Goal: Task Accomplishment & Management: Manage account settings

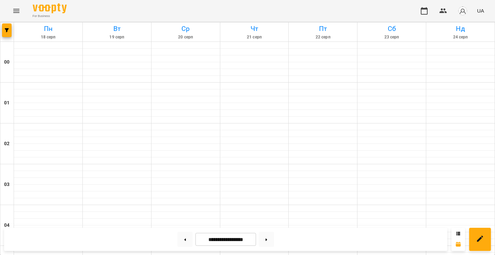
scroll to position [592, 0]
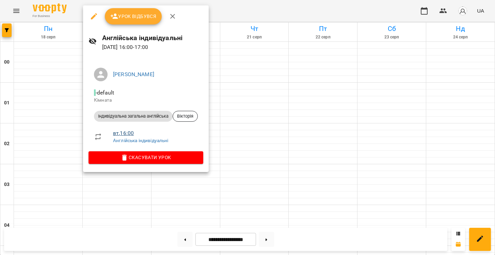
click at [124, 134] on link "вт , 16:00" at bounding box center [123, 133] width 21 height 6
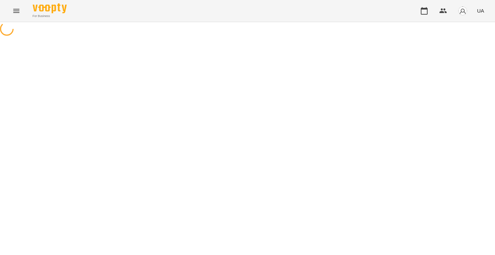
select select "*"
select select "**********"
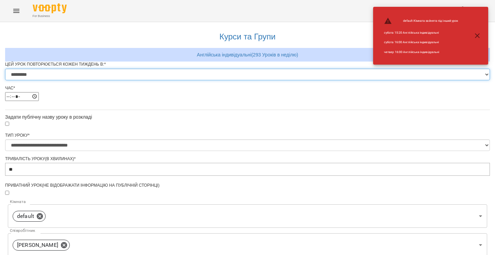
select select "*"
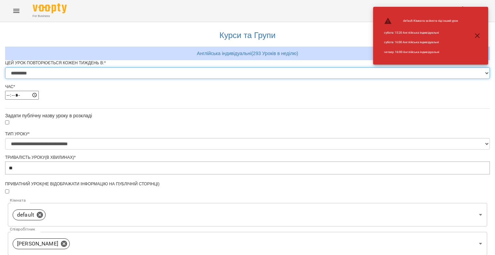
scroll to position [234, 0]
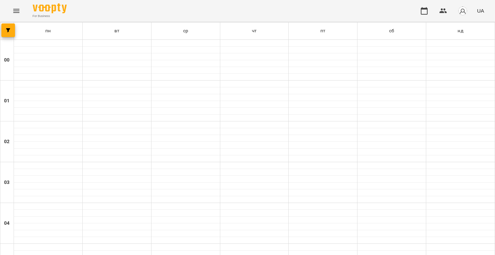
click at [19, 12] on icon "Menu" at bounding box center [16, 11] width 8 height 8
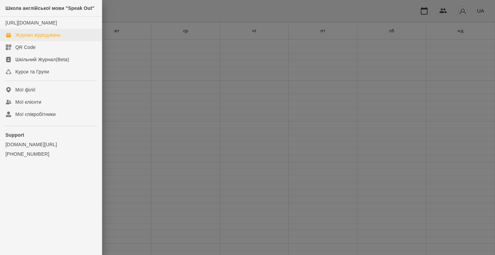
click at [27, 38] on div "Журнал відвідувань" at bounding box center [37, 35] width 45 height 7
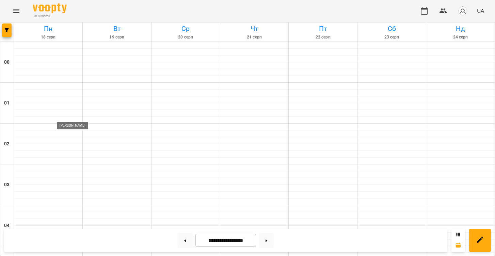
scroll to position [592, 0]
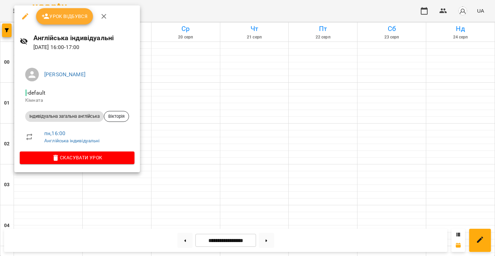
click at [77, 23] on button "Урок відбувся" at bounding box center [64, 16] width 57 height 16
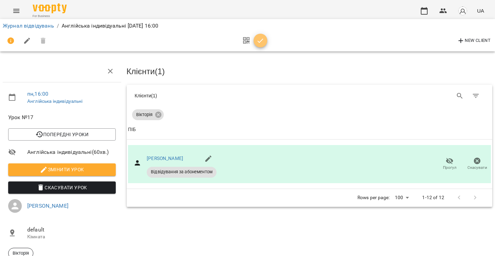
click at [259, 43] on icon "button" at bounding box center [260, 41] width 8 height 8
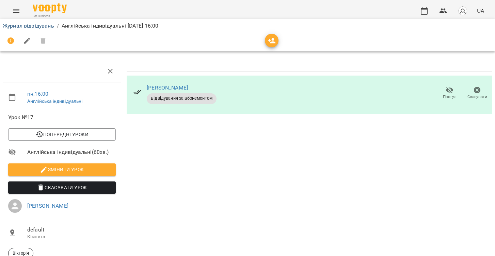
click at [48, 27] on link "Журнал відвідувань" at bounding box center [28, 25] width 51 height 6
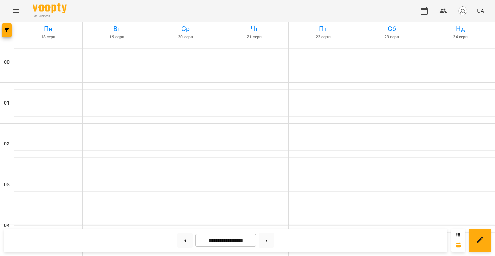
scroll to position [658, 0]
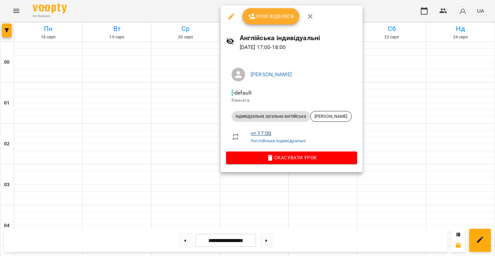
click at [259, 132] on link "чт , 17:00" at bounding box center [261, 133] width 21 height 6
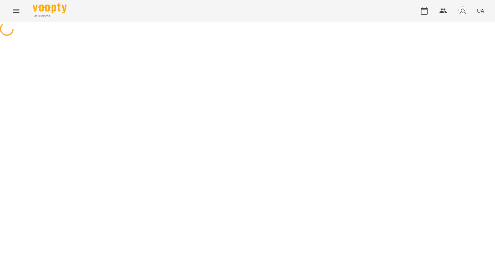
select select "*"
select select "**********"
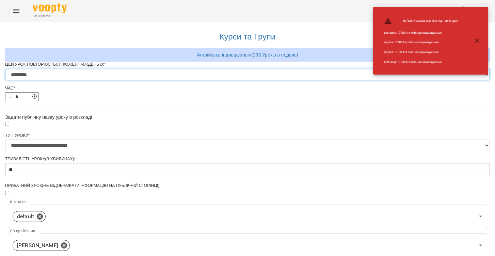
select select "*"
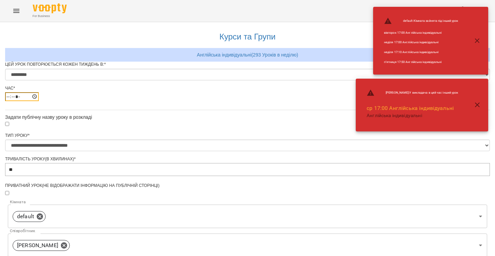
click at [39, 101] on input "*****" at bounding box center [22, 96] width 34 height 9
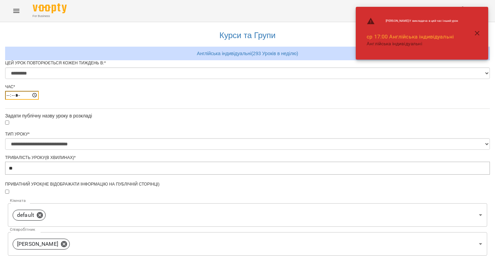
scroll to position [233, 0]
type input "*****"
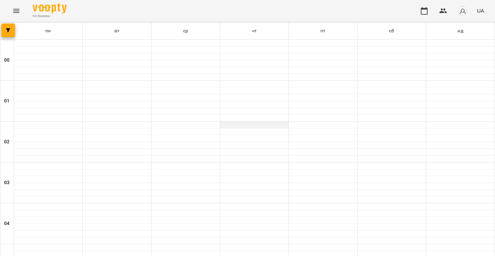
scroll to position [510, 0]
click at [17, 11] on icon "Menu" at bounding box center [16, 11] width 8 height 8
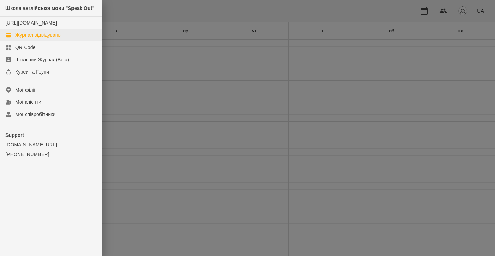
click at [17, 38] on div "Журнал відвідувань" at bounding box center [37, 35] width 45 height 7
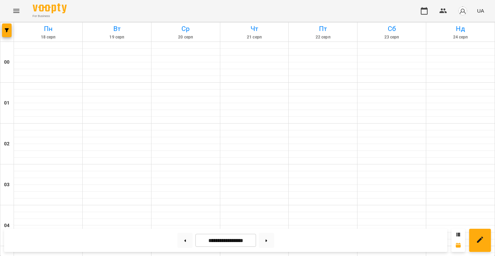
scroll to position [701, 0]
